Goal: Task Accomplishment & Management: Manage account settings

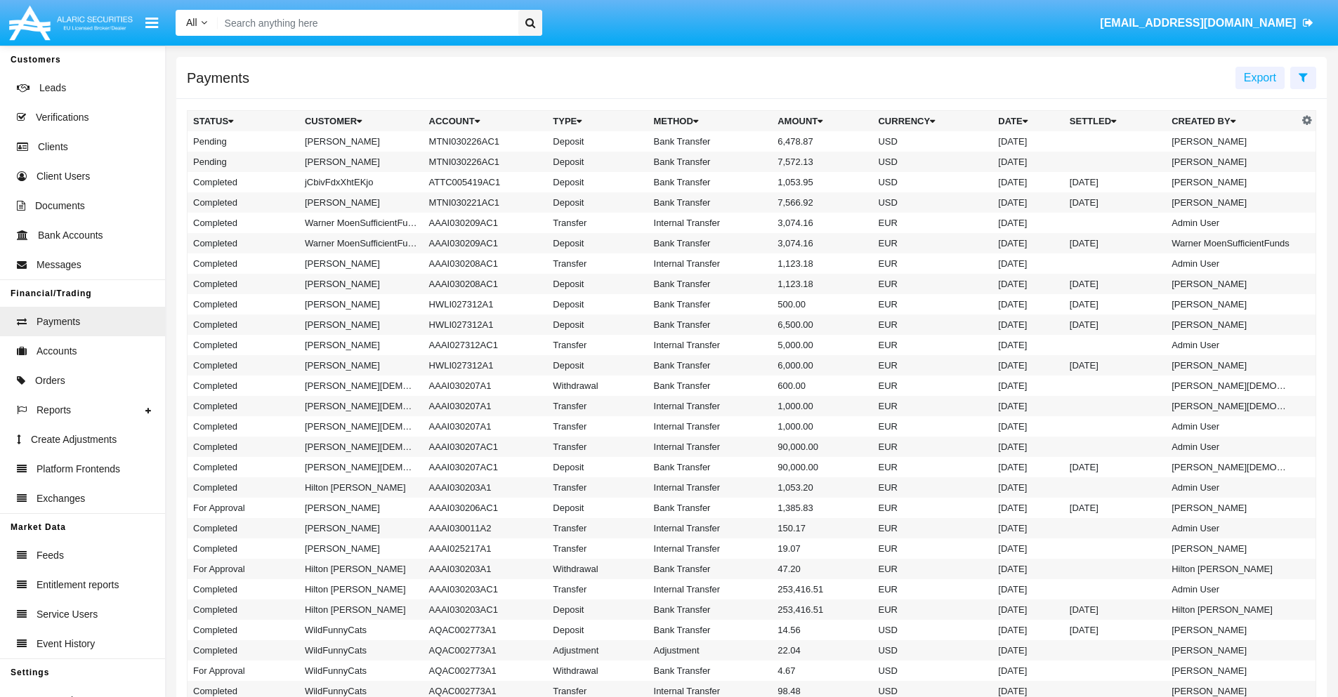
click at [1302, 77] on icon at bounding box center [1302, 77] width 9 height 11
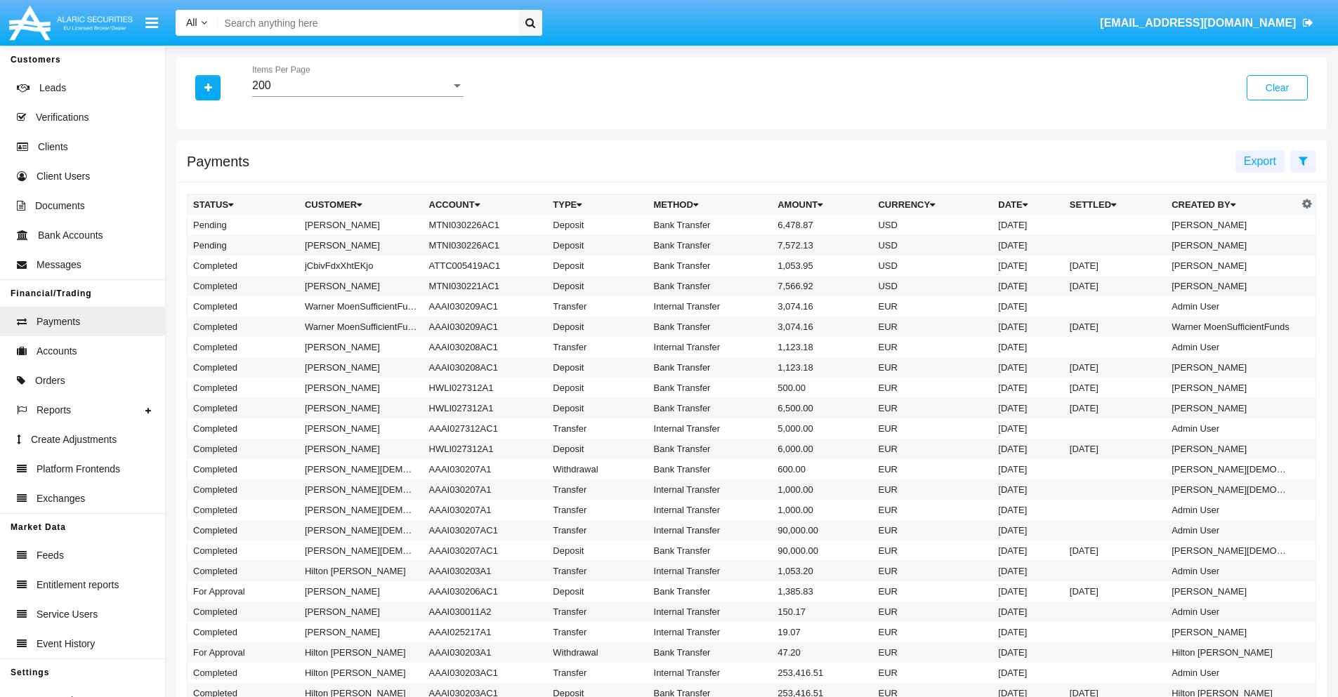
click at [357, 86] on div "200" at bounding box center [351, 85] width 199 height 13
click at [357, 96] on span "10" at bounding box center [357, 96] width 211 height 34
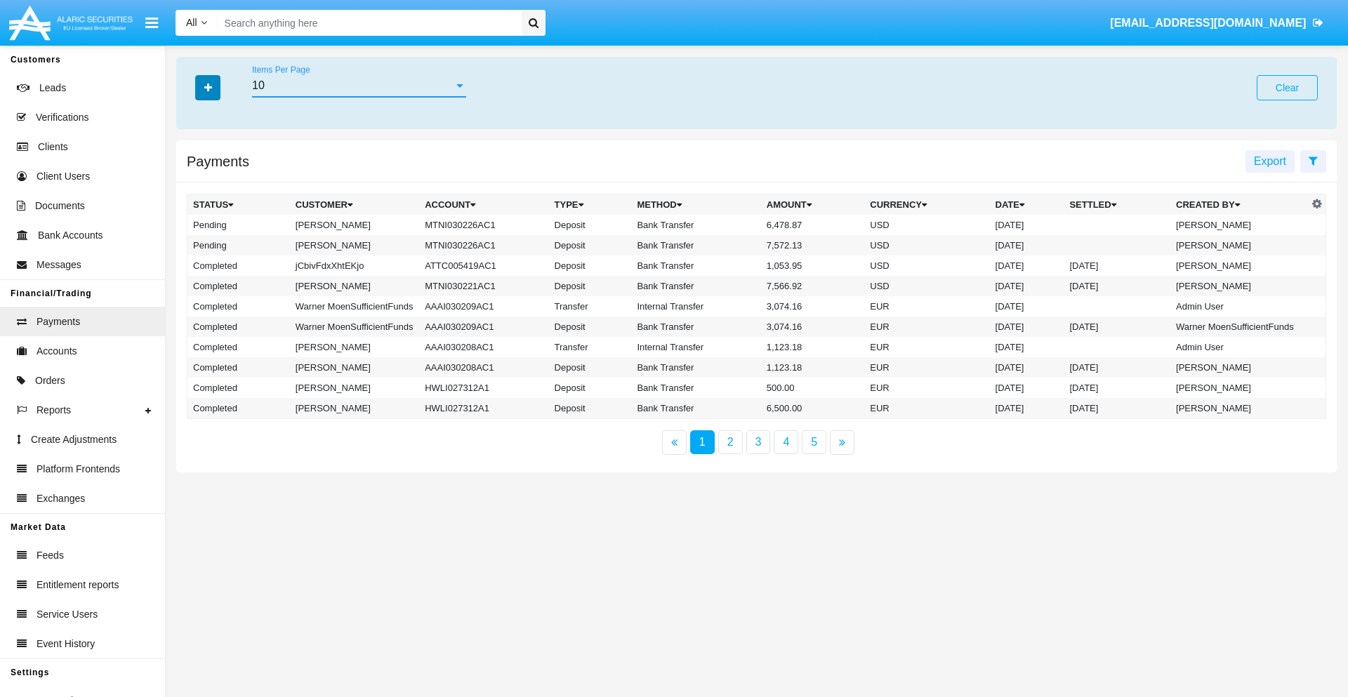
click at [208, 87] on icon "button" at bounding box center [208, 88] width 8 height 10
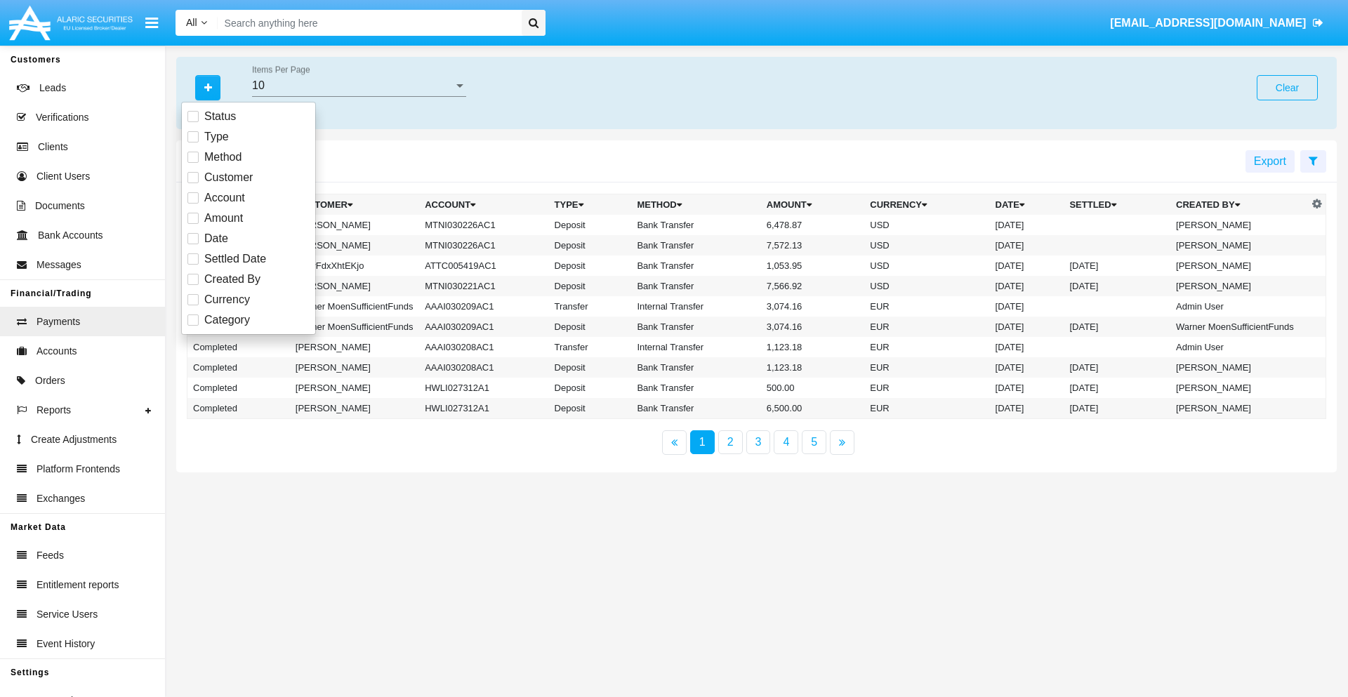
click at [220, 117] on span "Status" at bounding box center [220, 116] width 32 height 17
click at [193, 122] on input "Status" at bounding box center [192, 122] width 1 height 1
checkbox input "true"
click at [208, 87] on icon "button" at bounding box center [208, 88] width 8 height 10
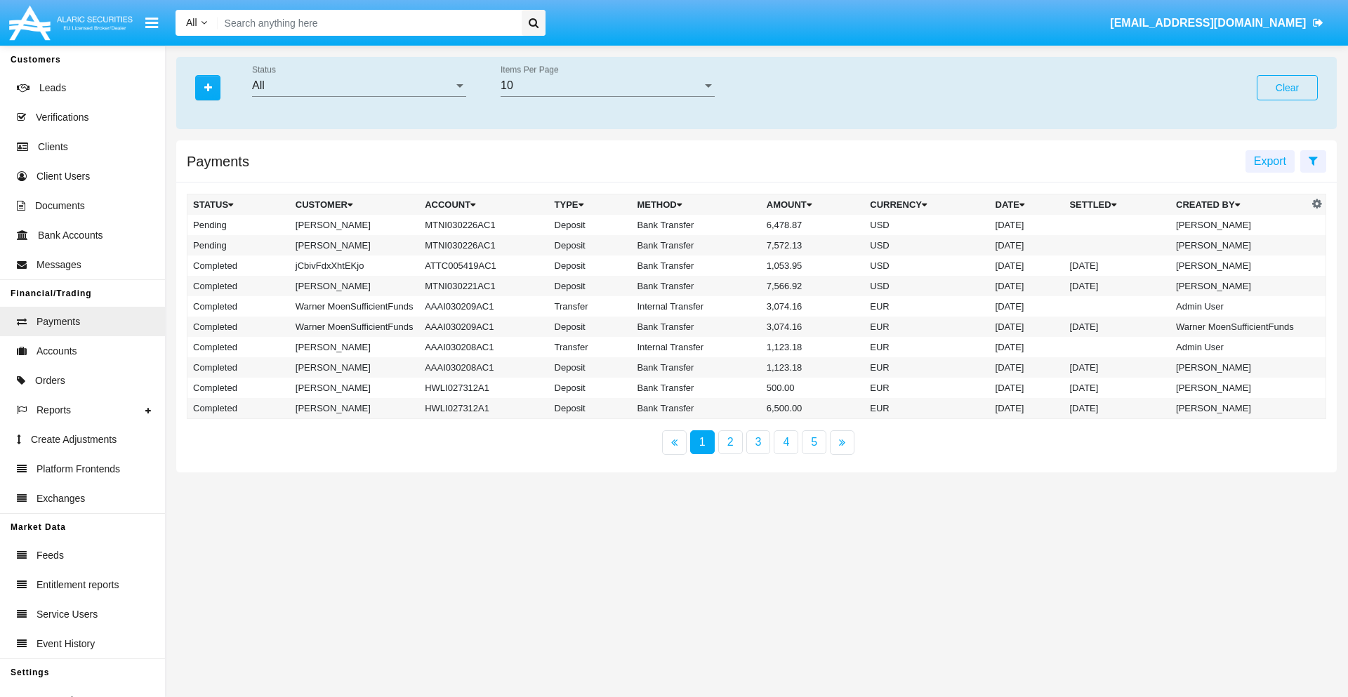
click at [359, 86] on div "All" at bounding box center [353, 85] width 202 height 13
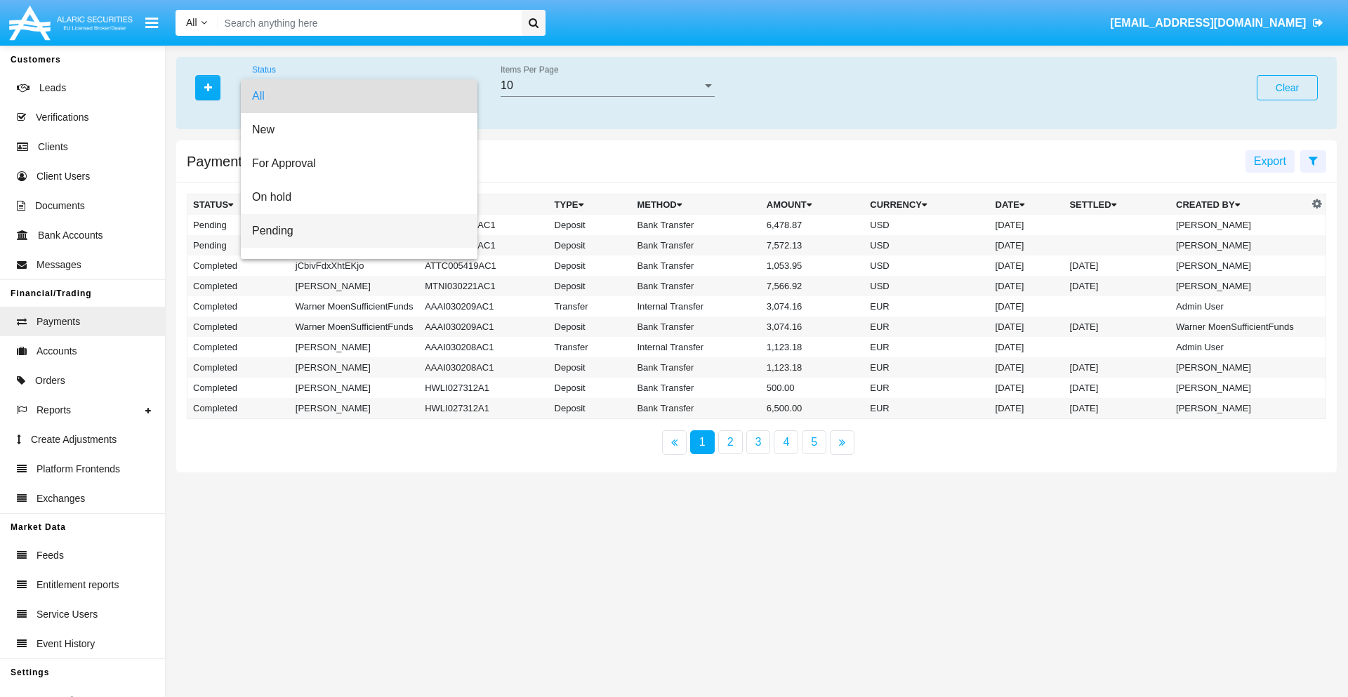
click at [353, 231] on span "Pending" at bounding box center [359, 231] width 214 height 34
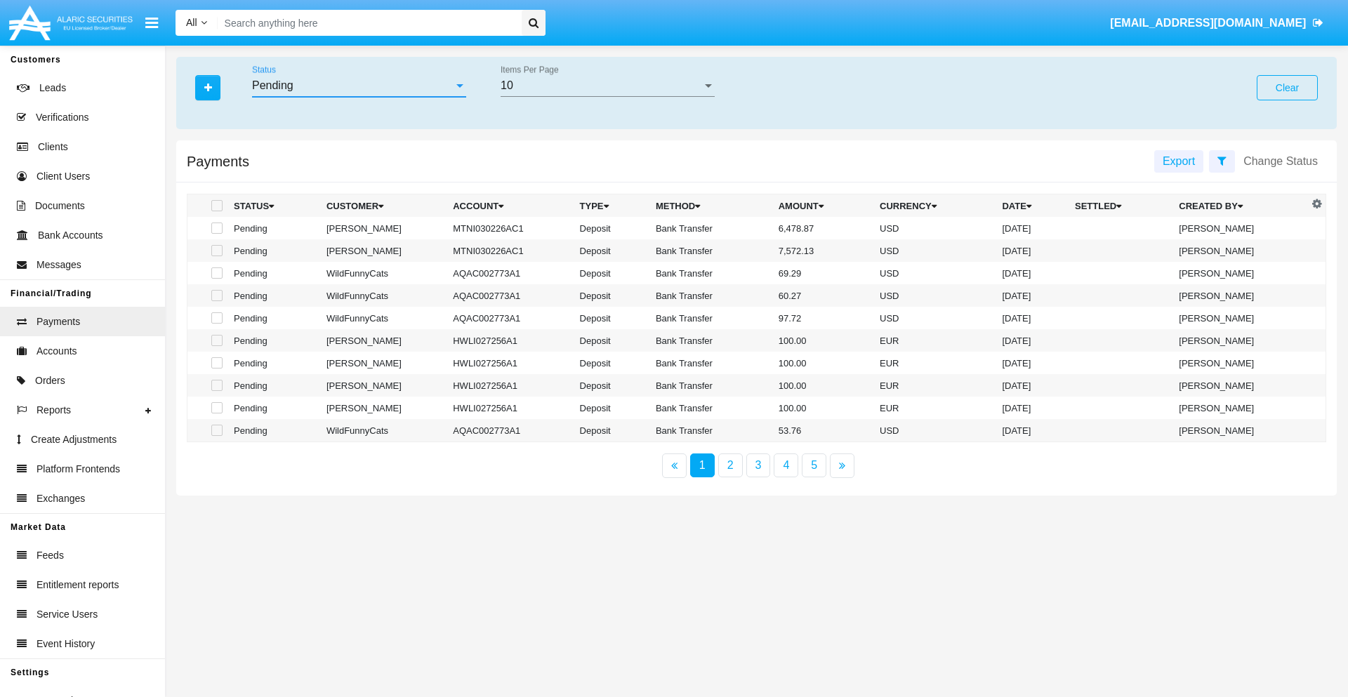
click at [216, 228] on span at bounding box center [216, 228] width 11 height 11
click at [216, 234] on input "checkbox" at bounding box center [216, 234] width 1 height 1
checkbox input "true"
click at [216, 251] on span at bounding box center [216, 250] width 11 height 11
click at [216, 256] on input "checkbox" at bounding box center [216, 256] width 1 height 1
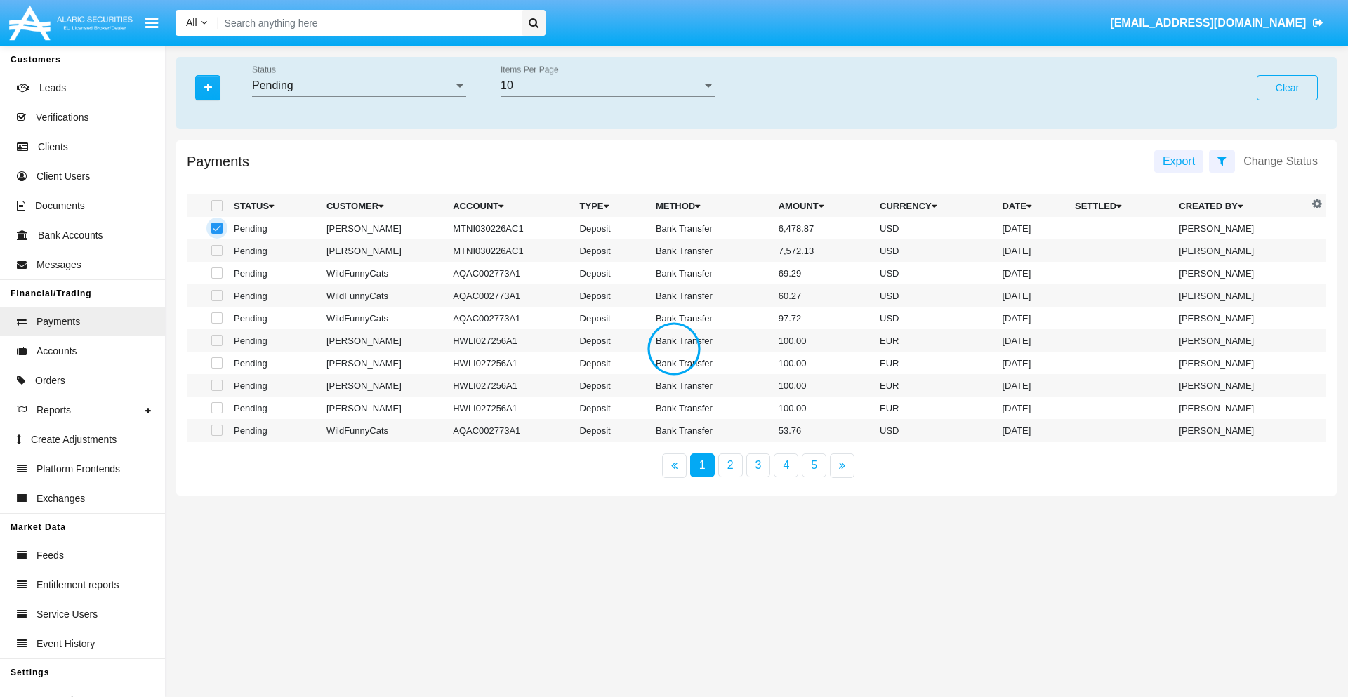
checkbox input "true"
click at [1281, 161] on button "Change Status" at bounding box center [1280, 161] width 91 height 22
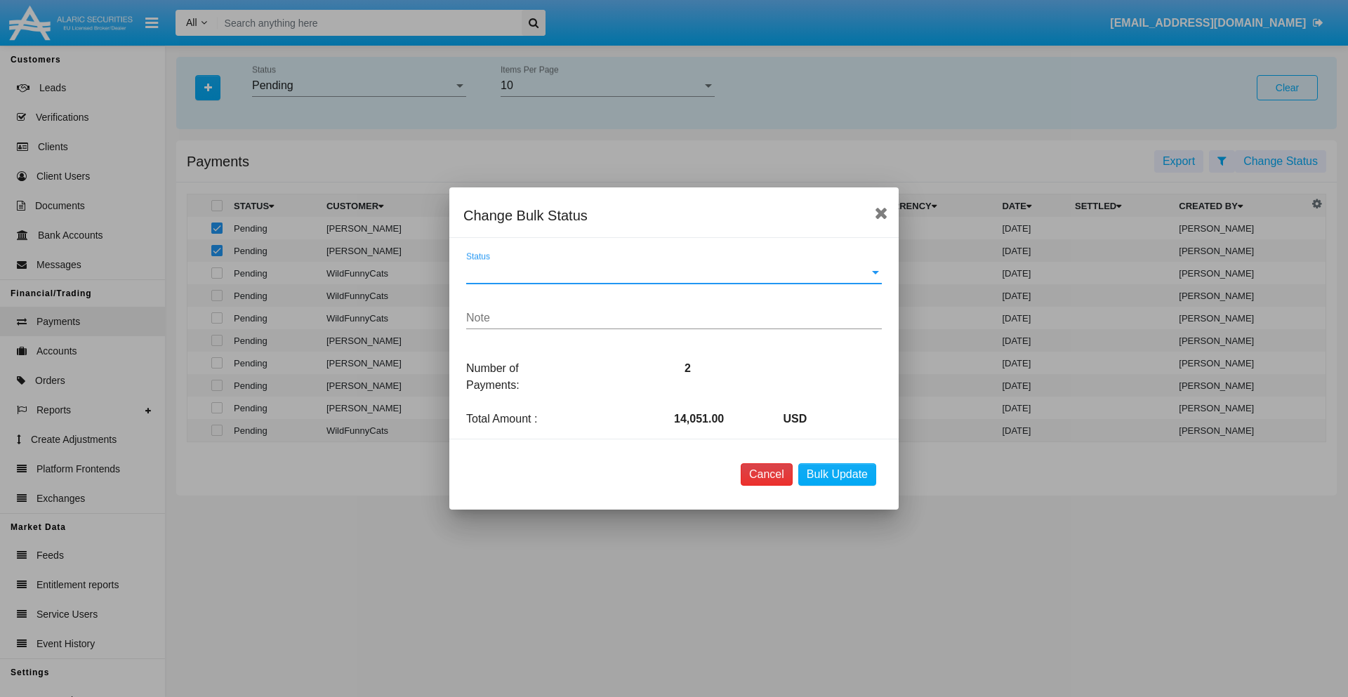
click at [766, 475] on button "Cancel" at bounding box center [767, 474] width 52 height 22
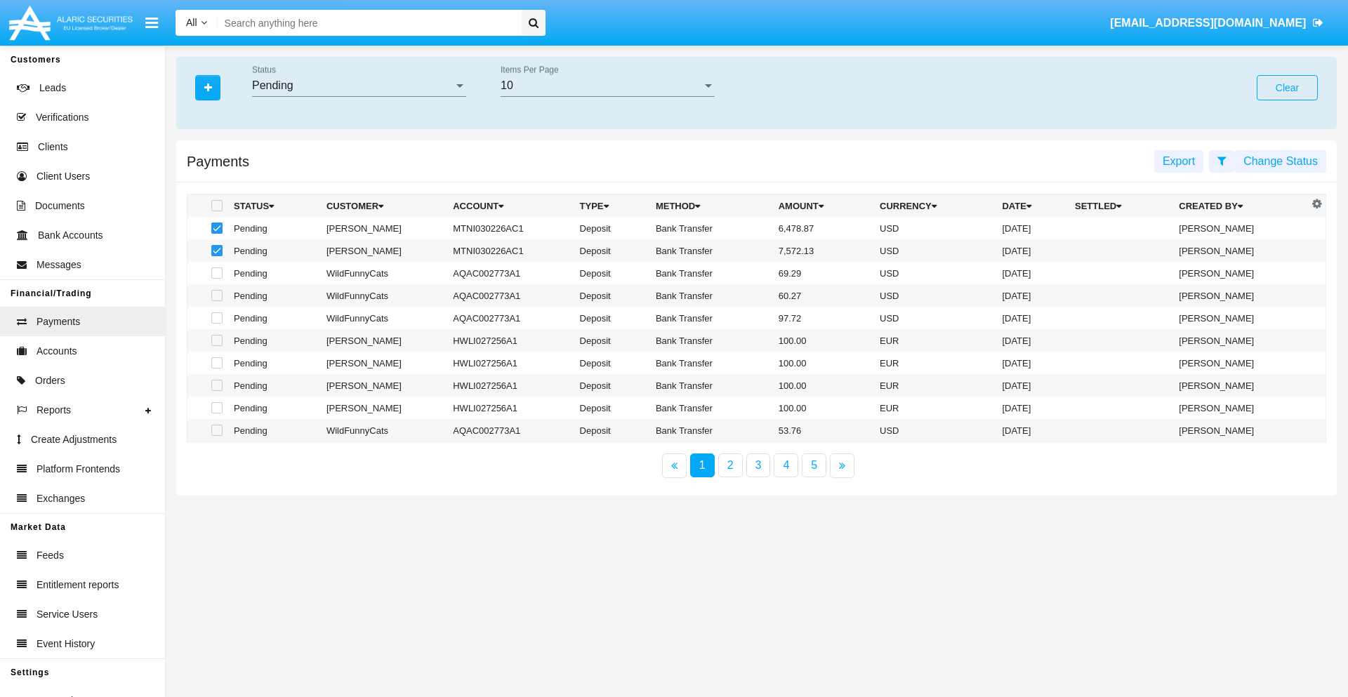
click at [1281, 161] on button "Change Status" at bounding box center [1280, 161] width 91 height 22
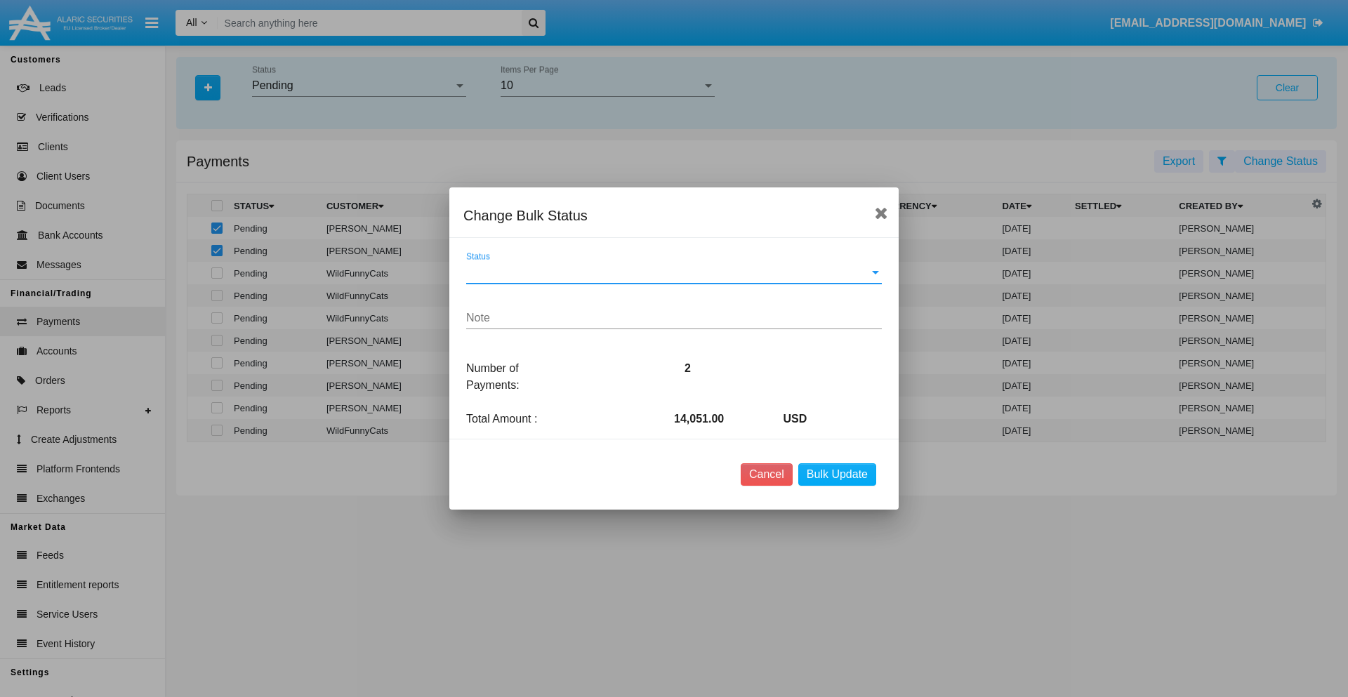
click at [674, 272] on span "Status" at bounding box center [667, 272] width 403 height 13
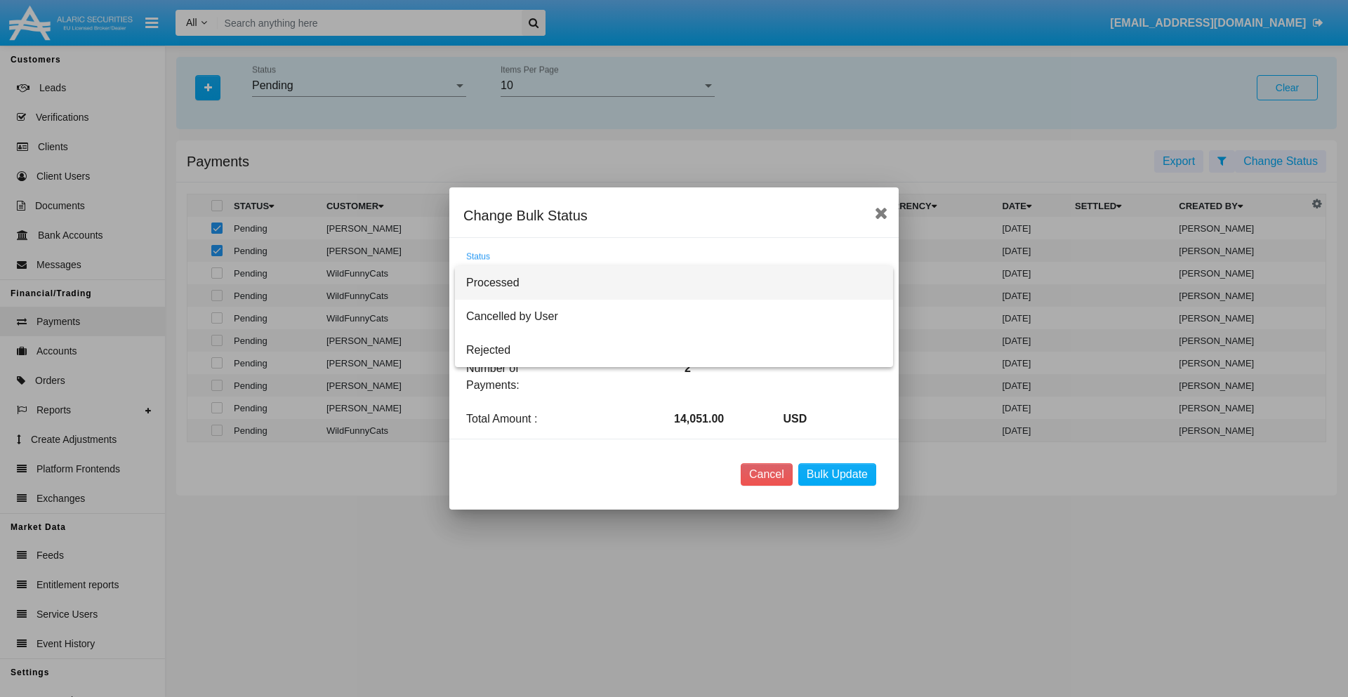
click at [674, 283] on span "Processed" at bounding box center [674, 283] width 416 height 34
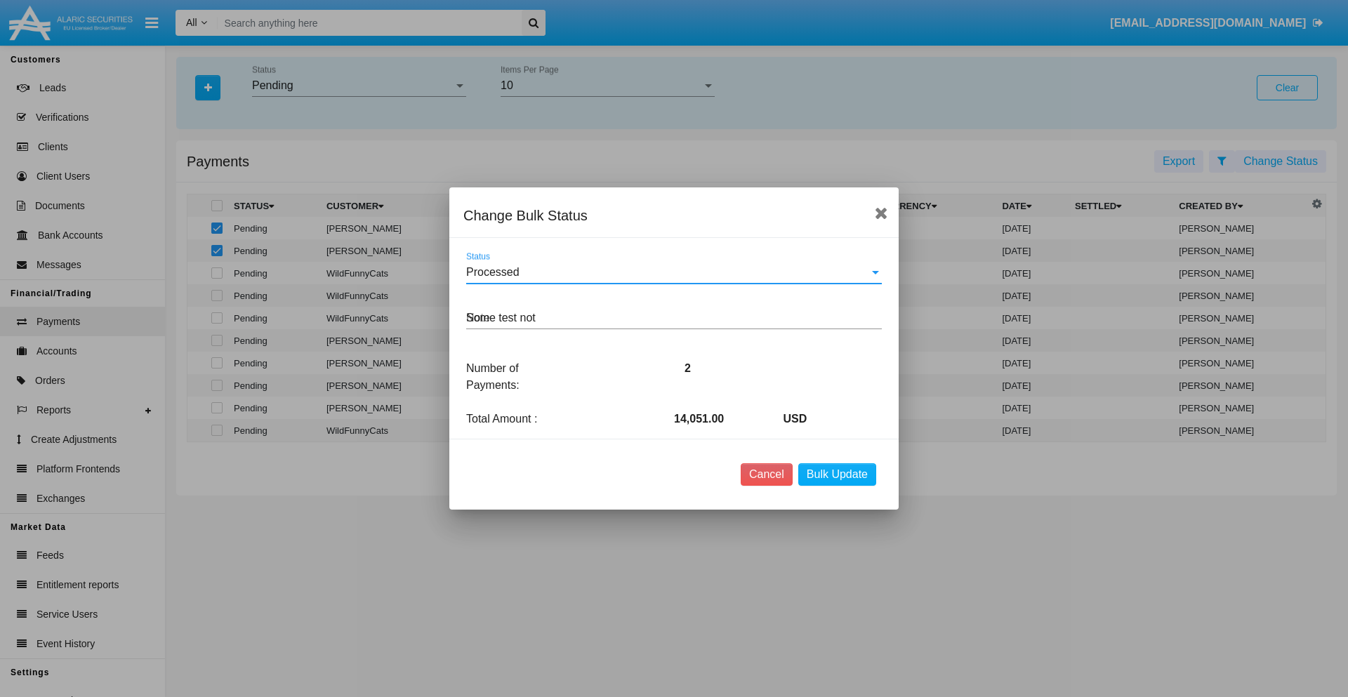
type textarea "Some test note"
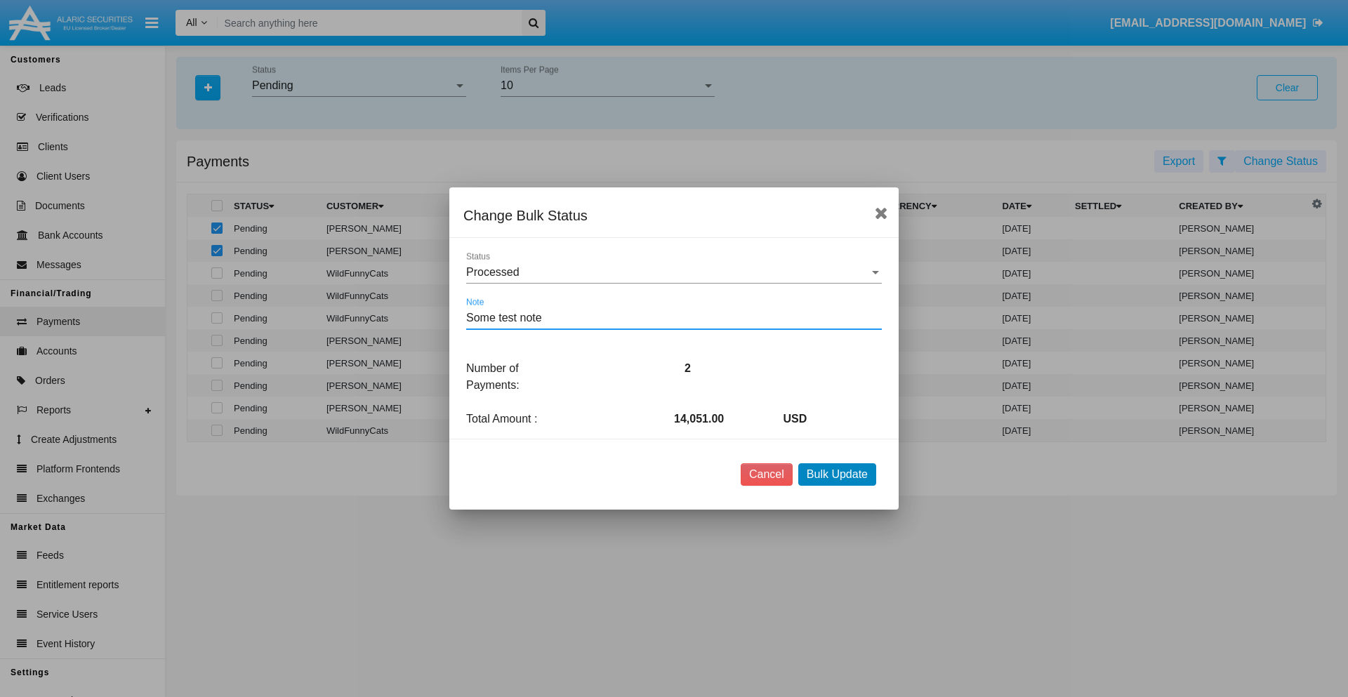
click at [837, 475] on button "Bulk Update" at bounding box center [837, 474] width 78 height 22
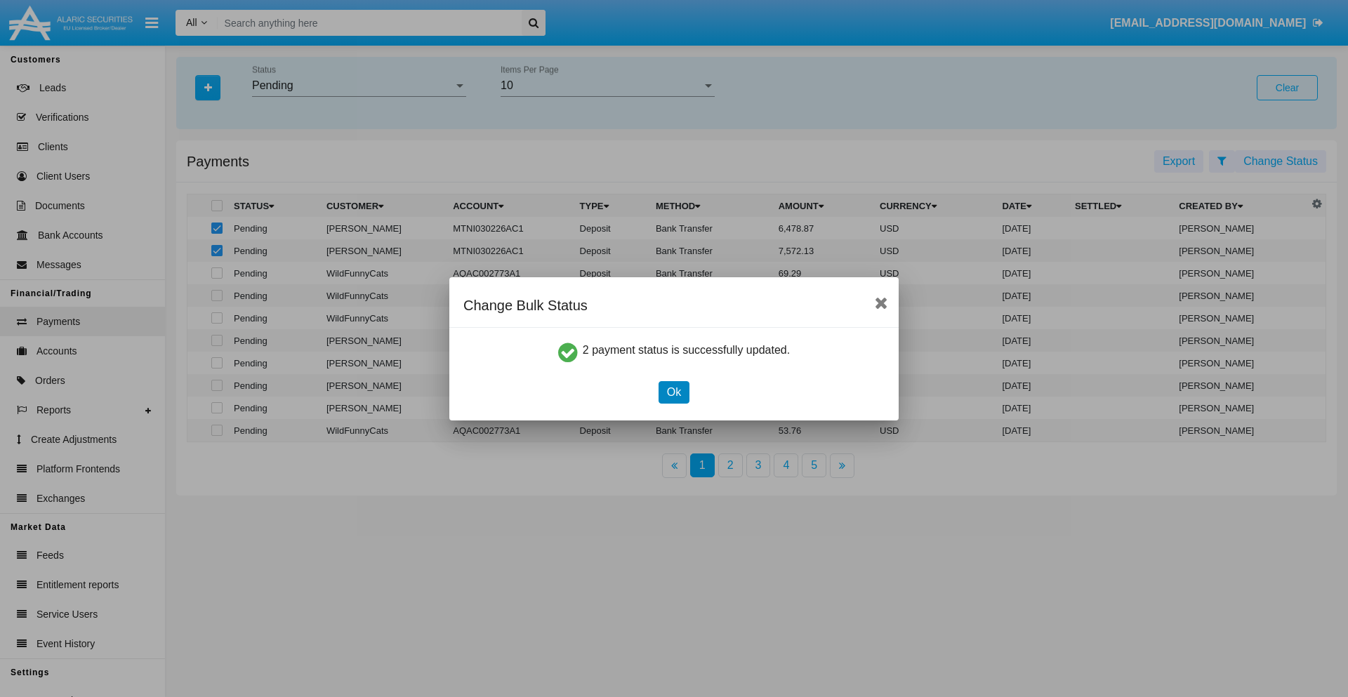
click at [673, 392] on button "Ok" at bounding box center [674, 392] width 31 height 22
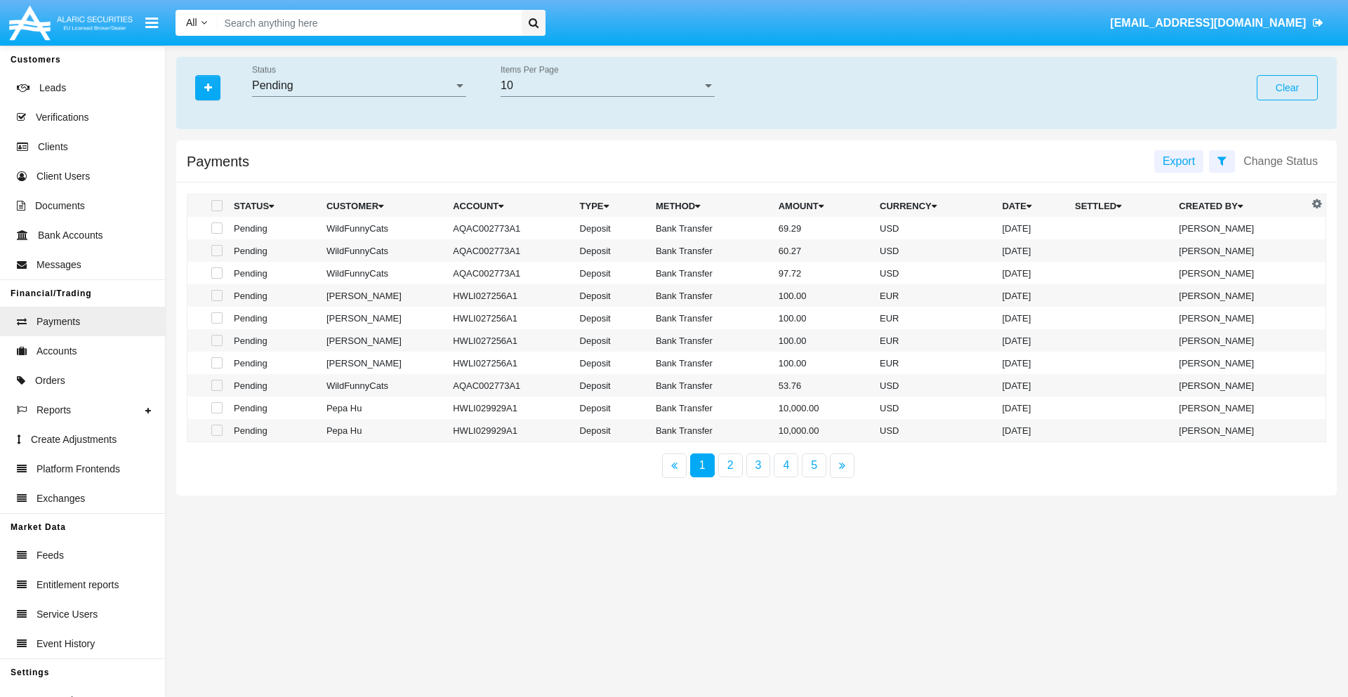
click at [359, 86] on div "Pending" at bounding box center [353, 85] width 202 height 13
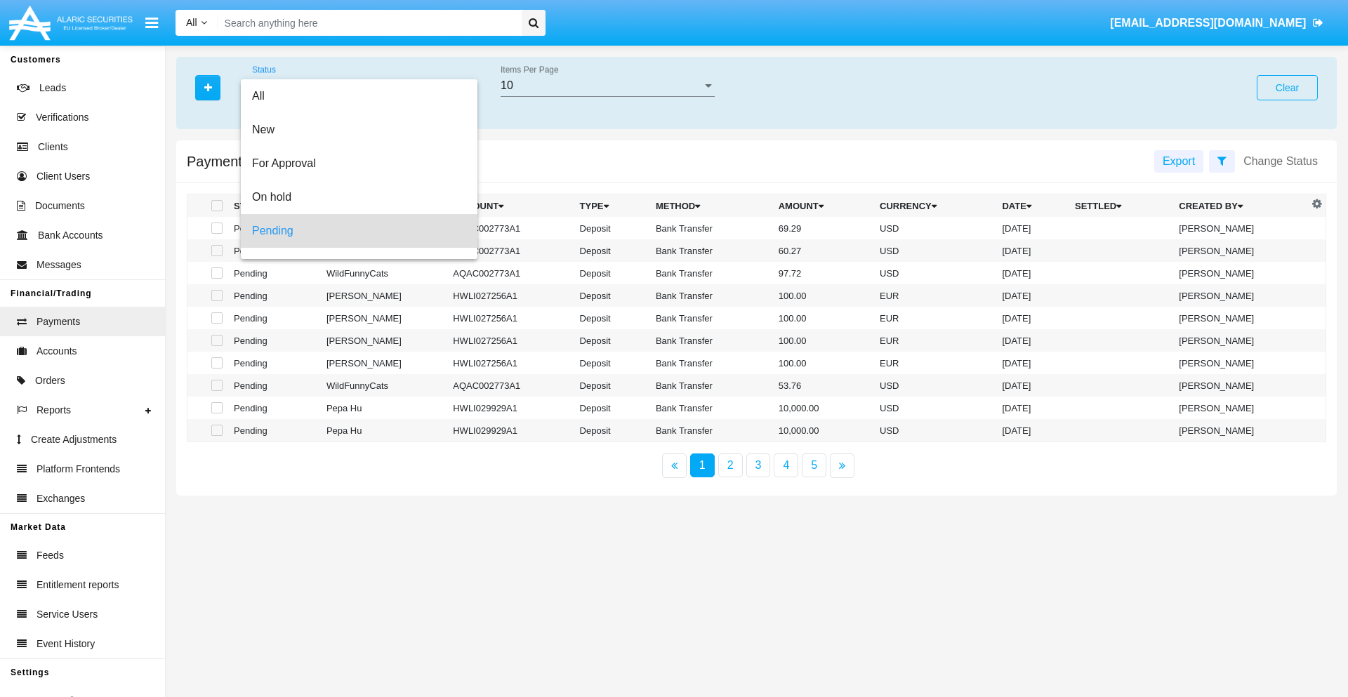
scroll to position [62, 0]
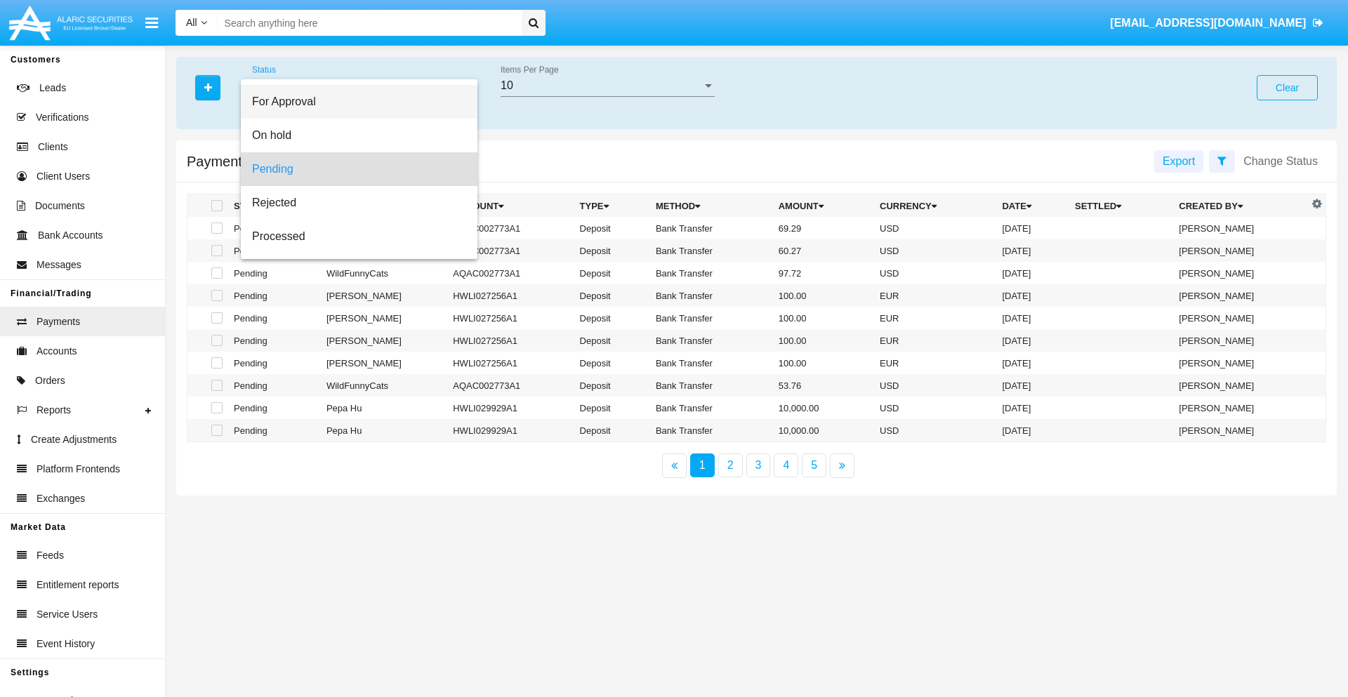
click at [353, 102] on span "For Approval" at bounding box center [359, 102] width 214 height 34
